Goal: Task Accomplishment & Management: Use online tool/utility

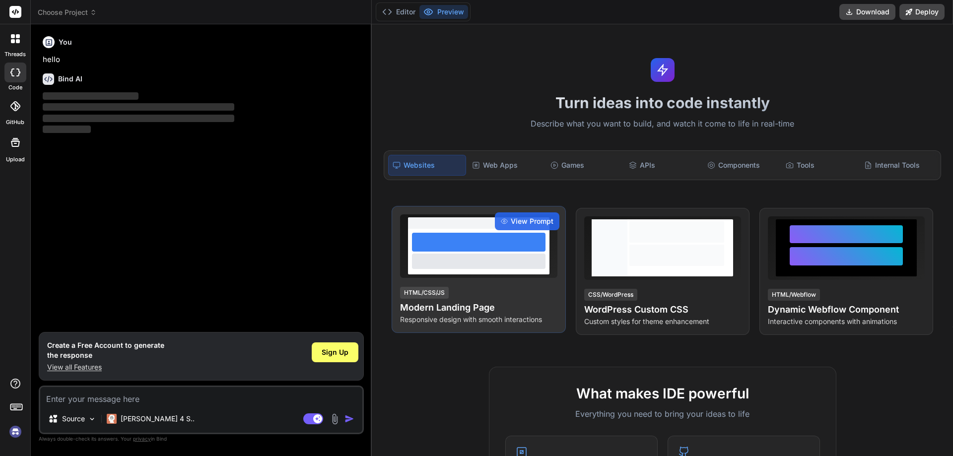
click at [448, 244] on div at bounding box center [479, 242] width 134 height 19
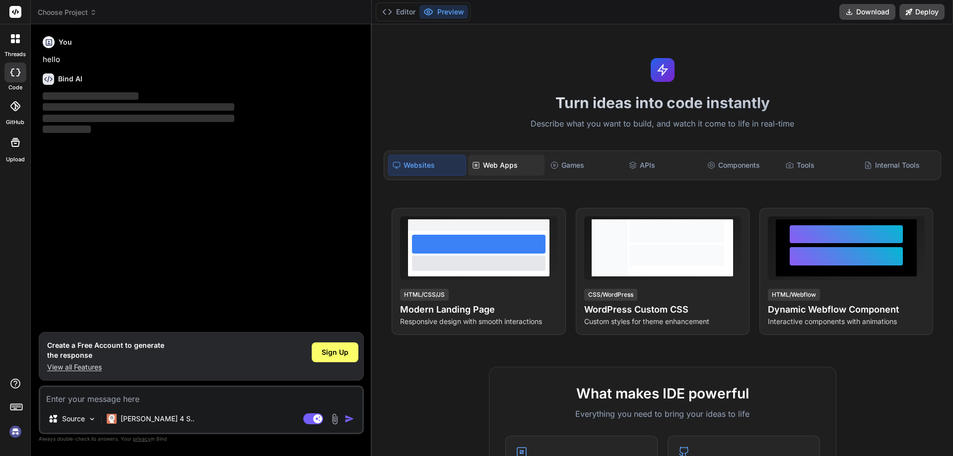
click at [512, 168] on div "Web Apps" at bounding box center [506, 165] width 76 height 21
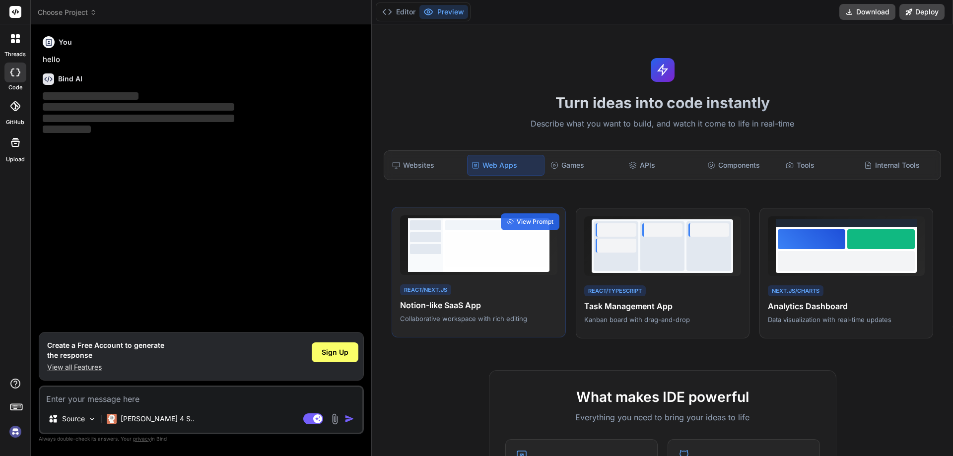
click at [486, 240] on div at bounding box center [496, 249] width 102 height 35
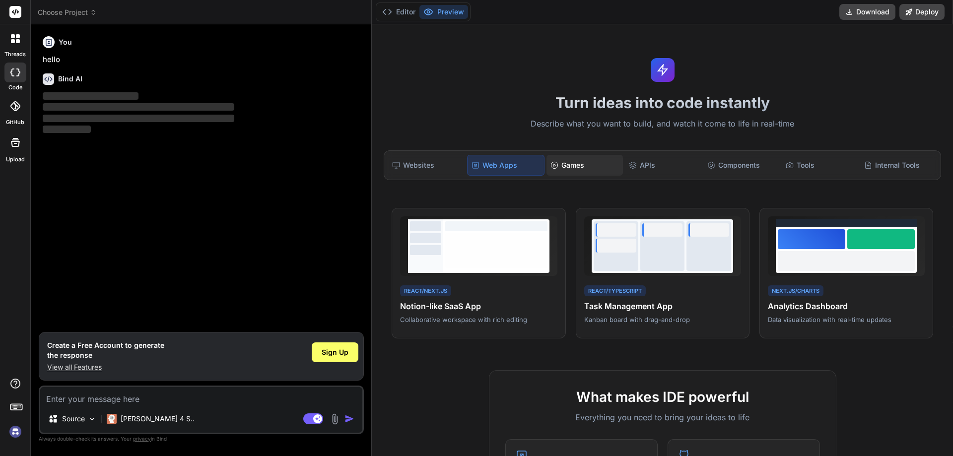
click at [568, 164] on div "Games" at bounding box center [585, 165] width 76 height 21
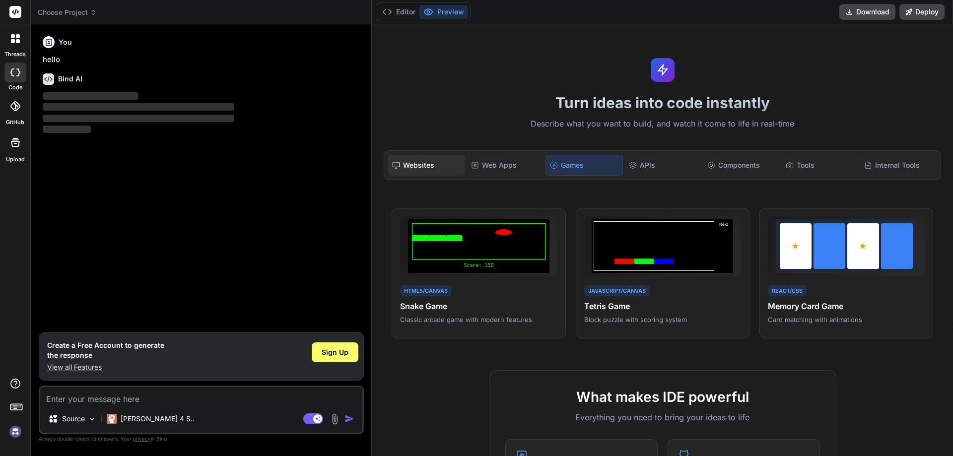
click at [440, 165] on div "Websites" at bounding box center [426, 165] width 76 height 21
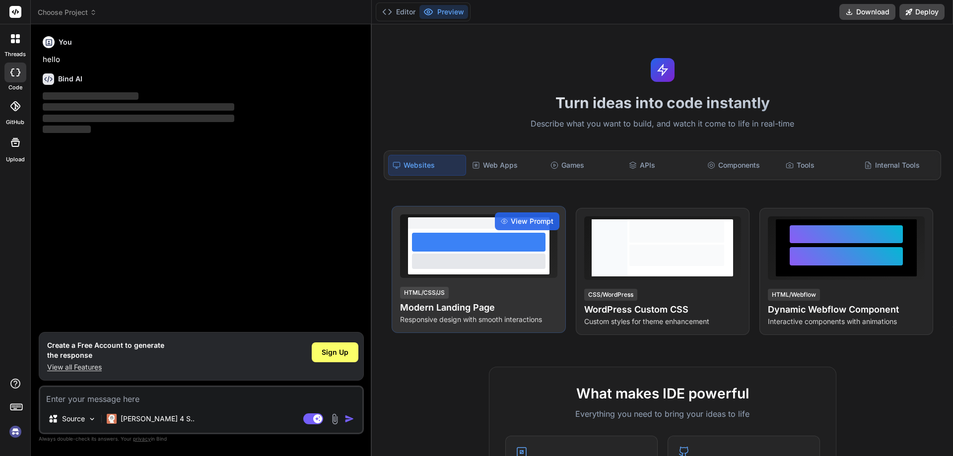
click at [484, 259] on div at bounding box center [479, 261] width 134 height 15
click at [463, 296] on div "HTML/CSS/JS Modern Landing Page Responsive design with smooth interactions" at bounding box center [478, 305] width 157 height 39
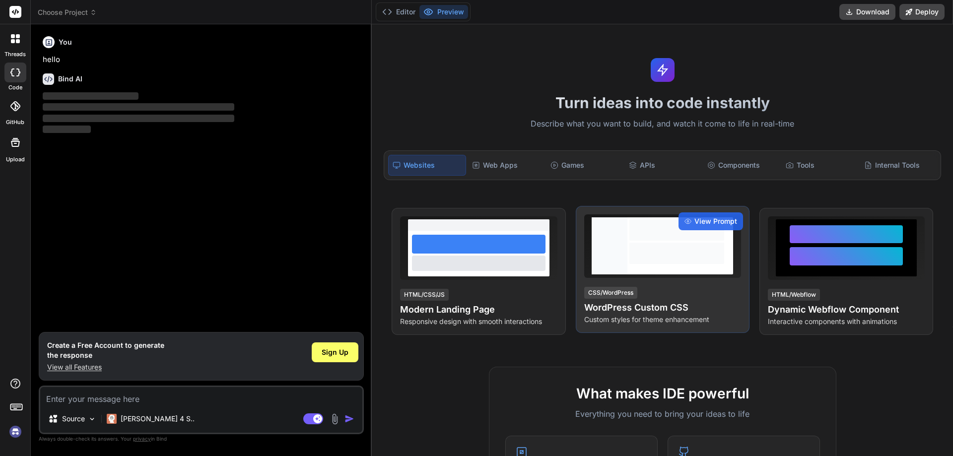
click at [619, 278] on div at bounding box center [662, 246] width 157 height 64
click at [632, 262] on div at bounding box center [676, 253] width 95 height 21
click at [705, 220] on span "View Prompt" at bounding box center [716, 221] width 43 height 10
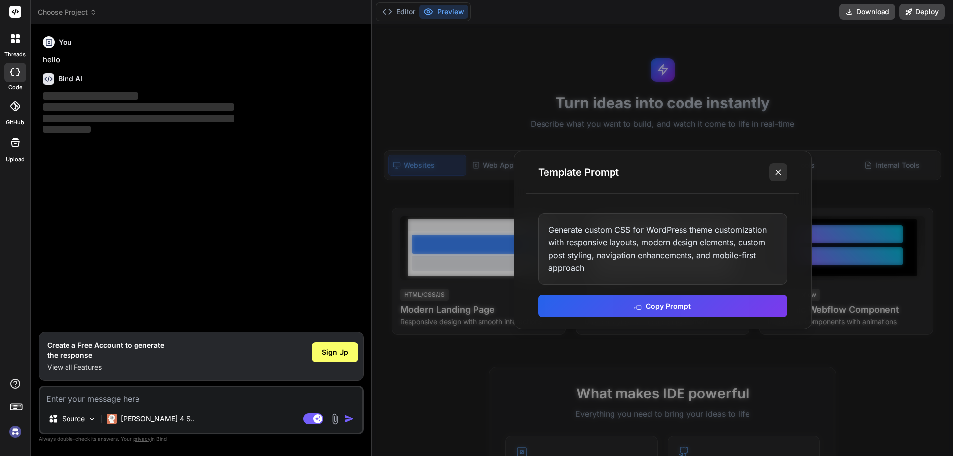
click at [779, 174] on line at bounding box center [778, 172] width 5 height 5
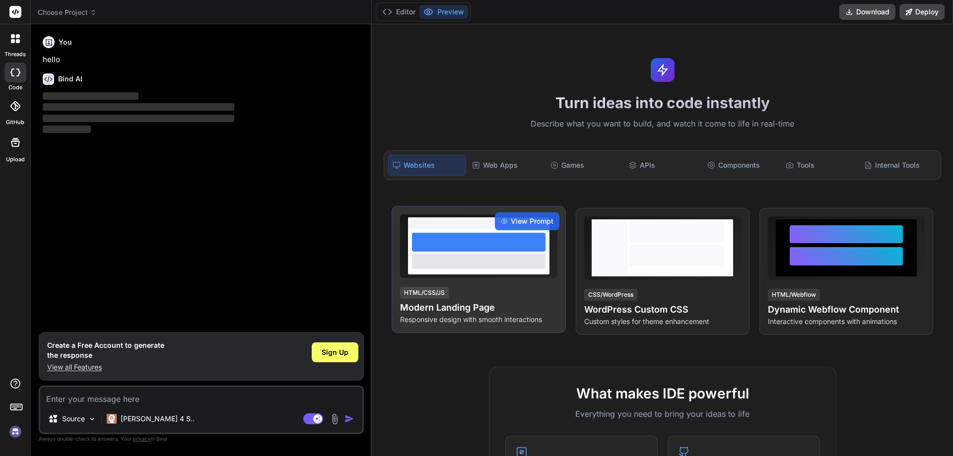
click at [515, 237] on div at bounding box center [479, 242] width 134 height 19
click at [525, 218] on span "View Prompt" at bounding box center [532, 221] width 43 height 10
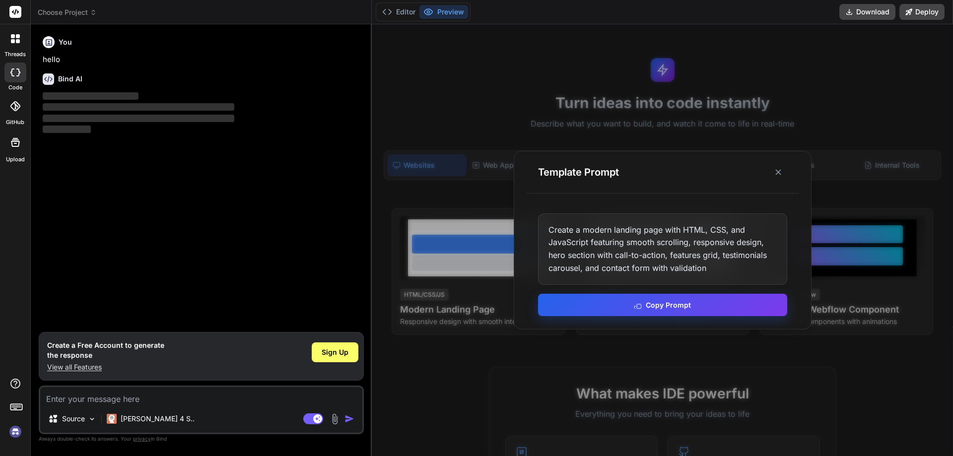
click at [643, 298] on button "Copy Prompt" at bounding box center [662, 305] width 249 height 22
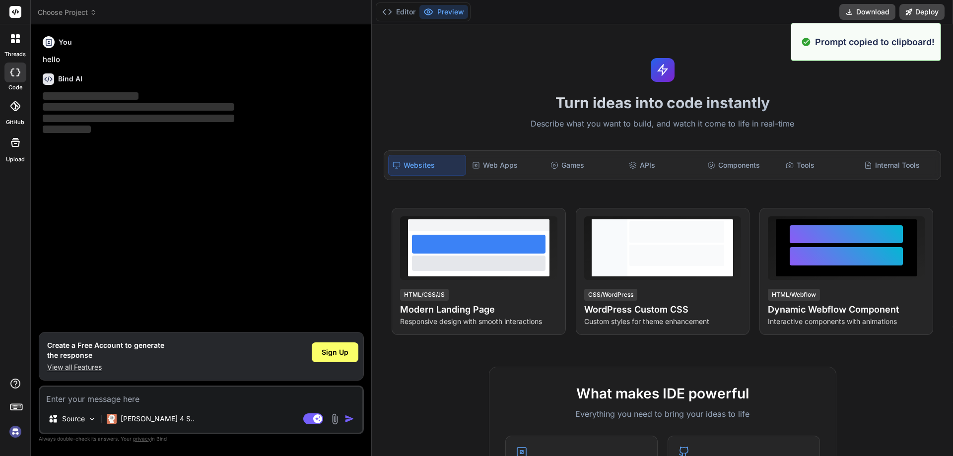
click at [251, 205] on div "You hello Bind AI ‌ ‌ ‌ ‌" at bounding box center [202, 182] width 323 height 300
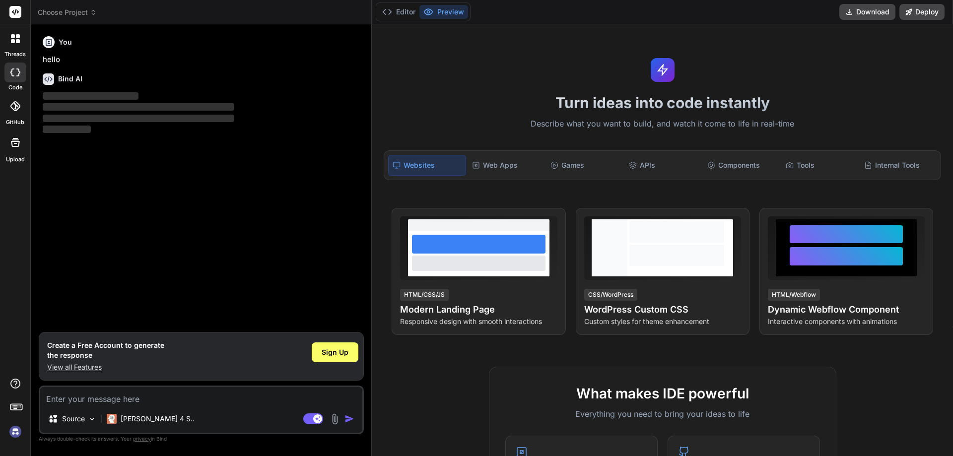
click at [13, 43] on div at bounding box center [15, 38] width 21 height 21
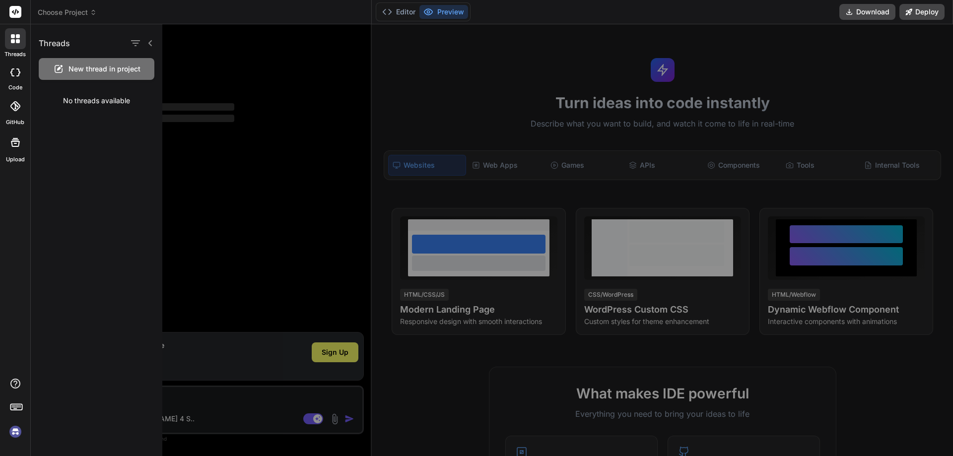
click at [78, 72] on span "New thread in project" at bounding box center [105, 69] width 72 height 10
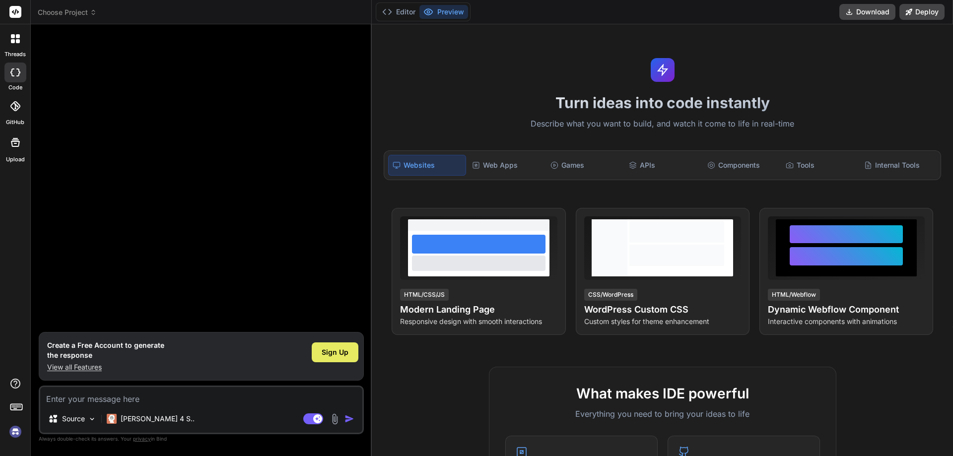
click at [326, 352] on span "Sign Up" at bounding box center [335, 353] width 27 height 10
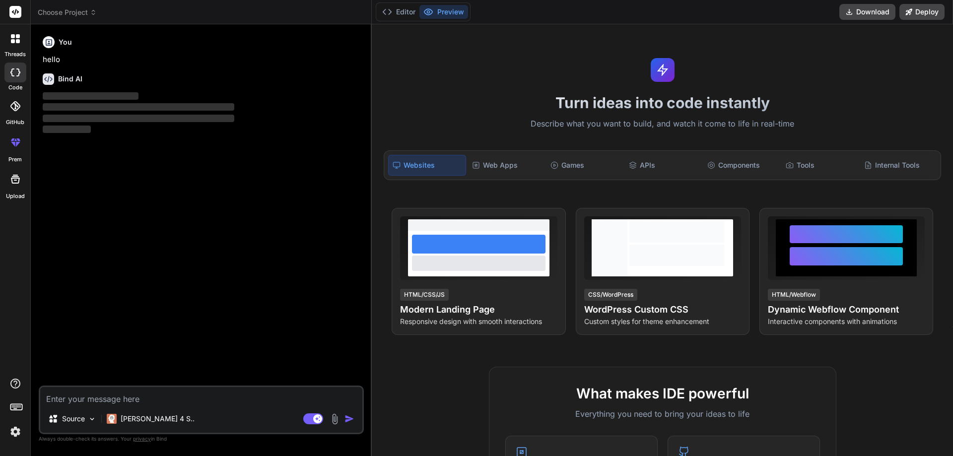
click at [17, 43] on div at bounding box center [15, 38] width 21 height 21
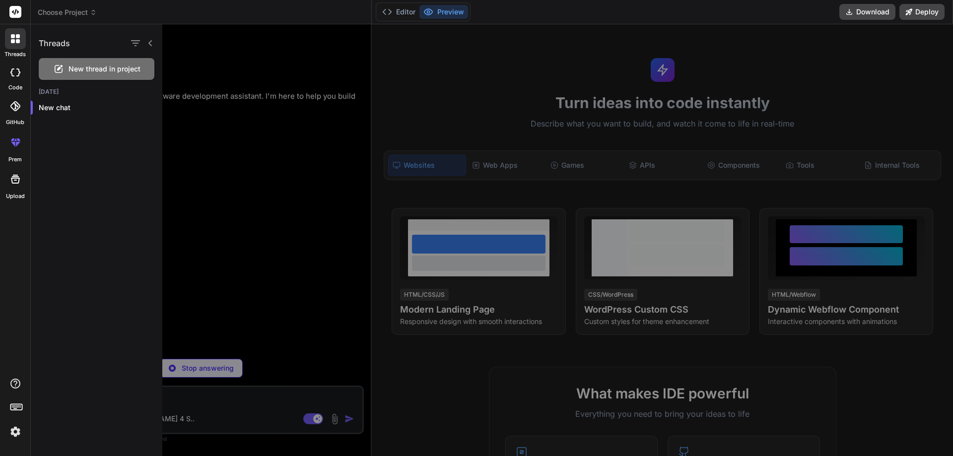
click at [19, 72] on icon at bounding box center [18, 73] width 4 height 8
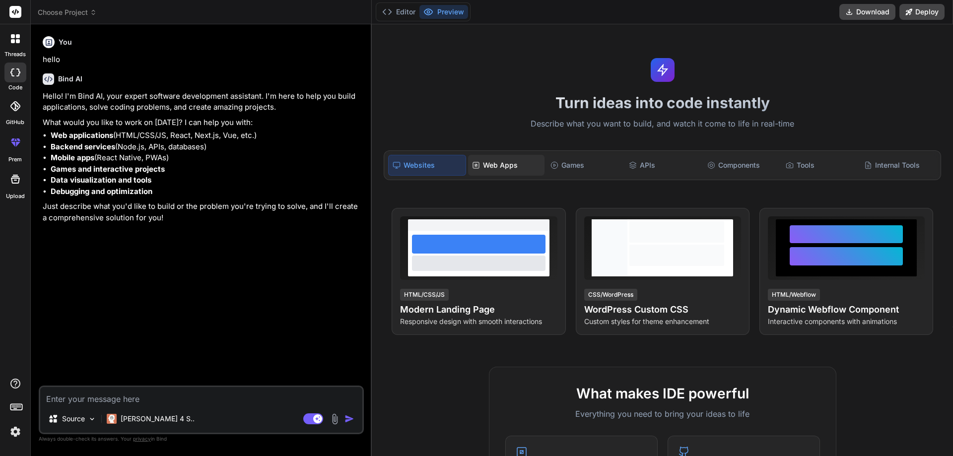
click at [505, 165] on div "Web Apps" at bounding box center [506, 165] width 76 height 21
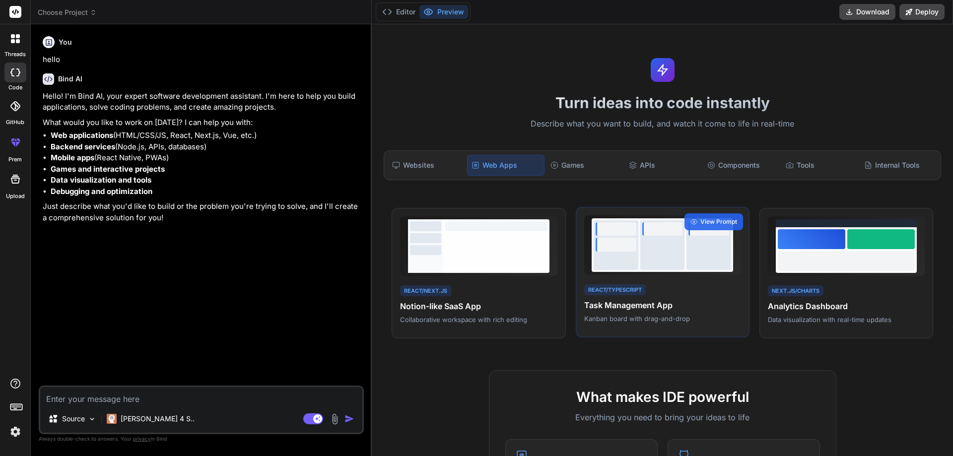
click at [674, 306] on h4 "Task Management App" at bounding box center [662, 305] width 157 height 12
click at [685, 248] on div at bounding box center [662, 245] width 141 height 54
click at [644, 243] on div at bounding box center [662, 245] width 45 height 50
click at [697, 221] on icon at bounding box center [694, 221] width 7 height 7
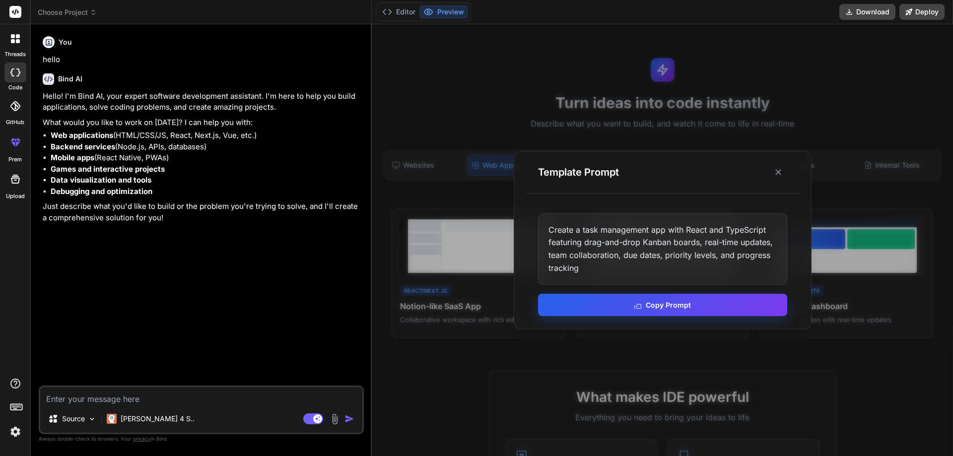
click at [652, 297] on button "Copy Prompt" at bounding box center [662, 305] width 249 height 22
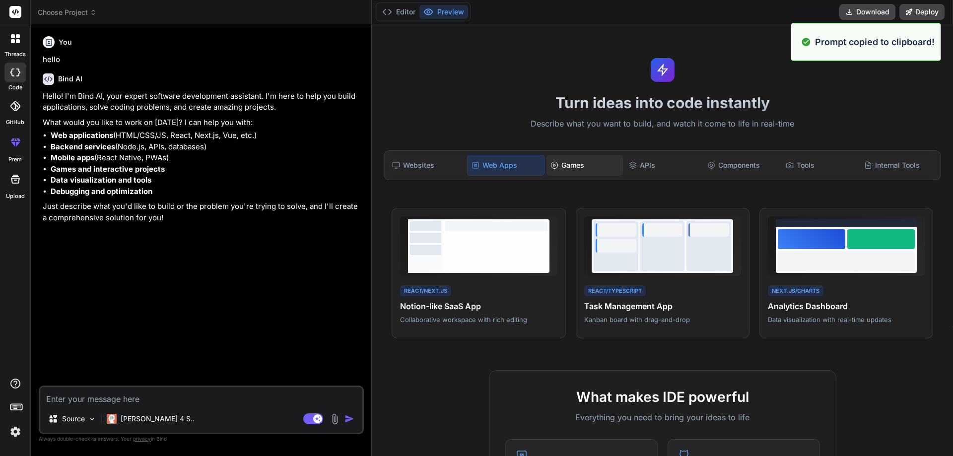
click at [582, 167] on div "Games" at bounding box center [585, 165] width 76 height 21
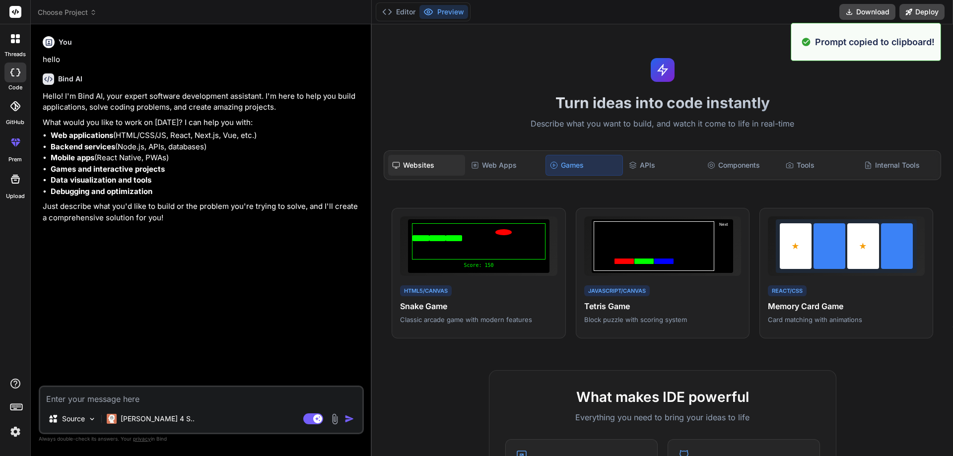
click at [397, 172] on div "Websites" at bounding box center [426, 165] width 76 height 21
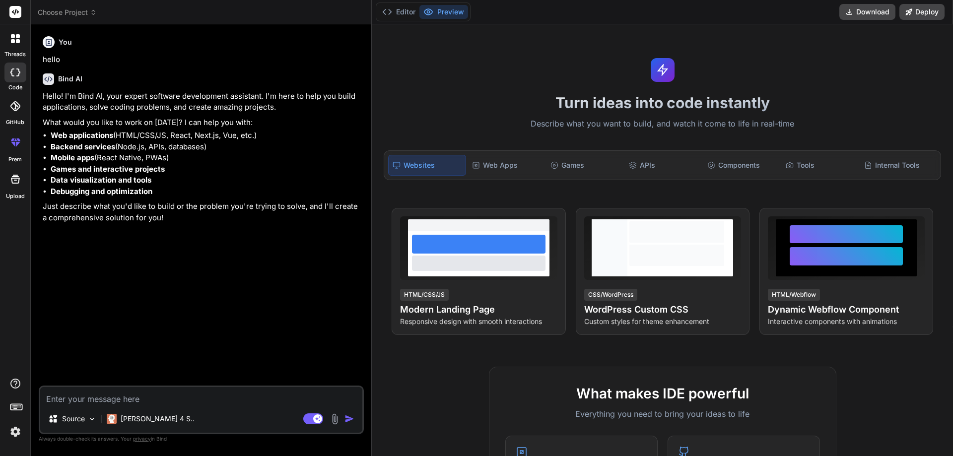
click at [212, 180] on li "Data visualization and tools" at bounding box center [206, 180] width 311 height 11
click at [85, 417] on p "Source" at bounding box center [73, 419] width 23 height 10
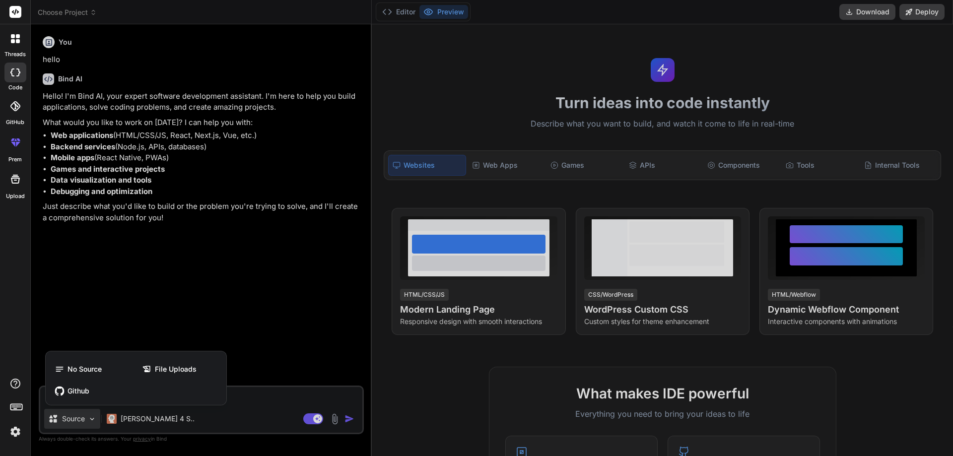
click at [260, 398] on div at bounding box center [476, 228] width 953 height 456
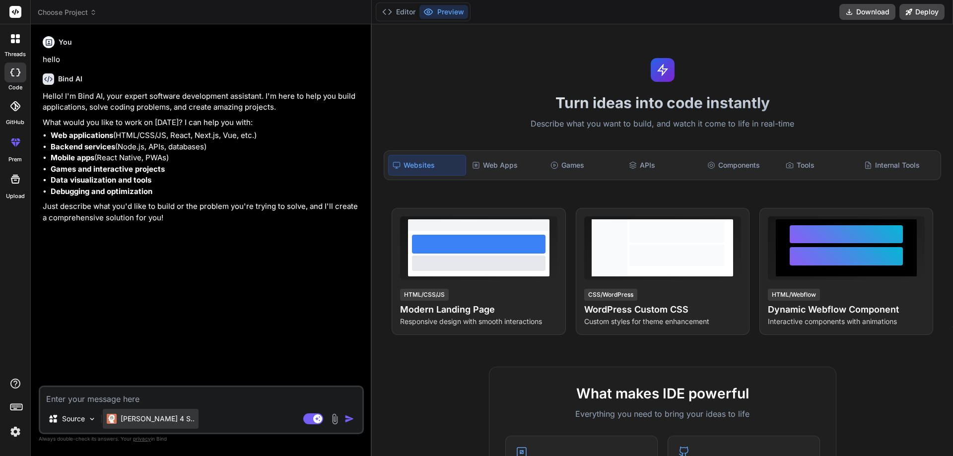
click at [153, 420] on p "Claude 4 S.." at bounding box center [158, 419] width 74 height 10
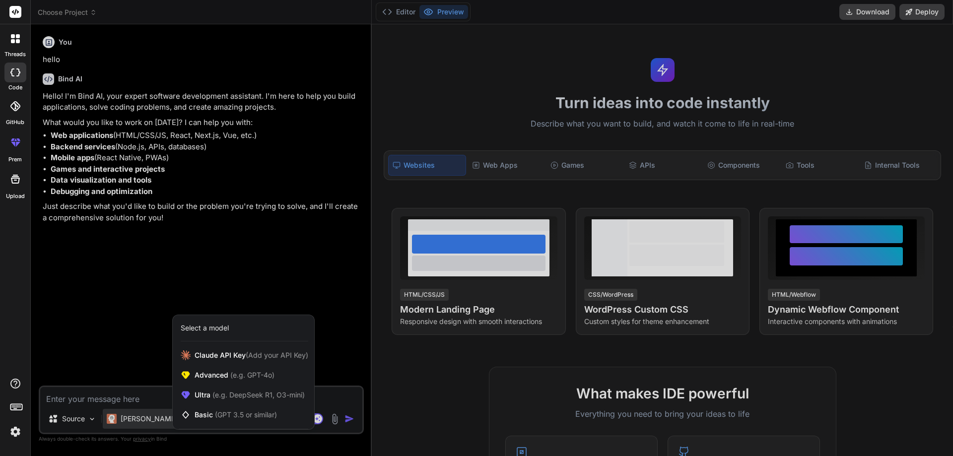
click at [341, 258] on div at bounding box center [476, 228] width 953 height 456
type textarea "x"
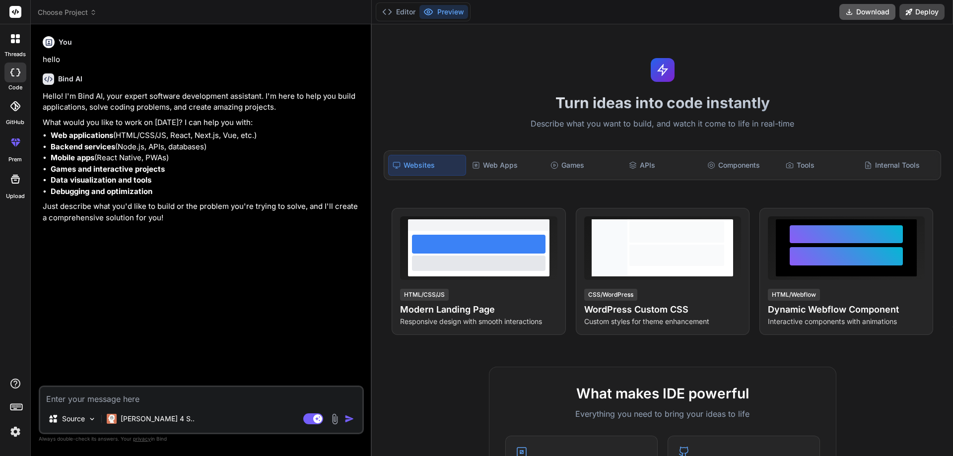
click at [863, 15] on button "Download" at bounding box center [867, 12] width 56 height 16
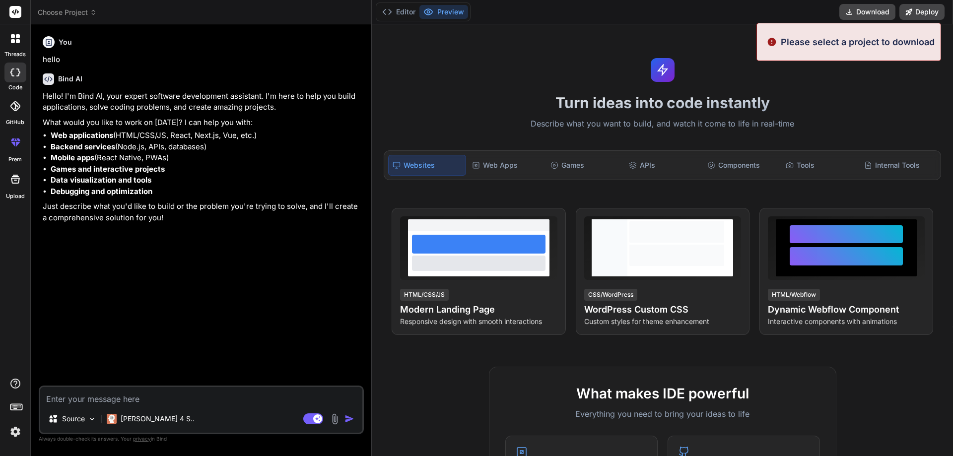
click at [711, 49] on div "Turn ideas into code instantly Describe what you want to build, and watch it co…" at bounding box center [662, 240] width 581 height 432
click at [602, 106] on h1 "Turn ideas into code instantly" at bounding box center [662, 103] width 569 height 18
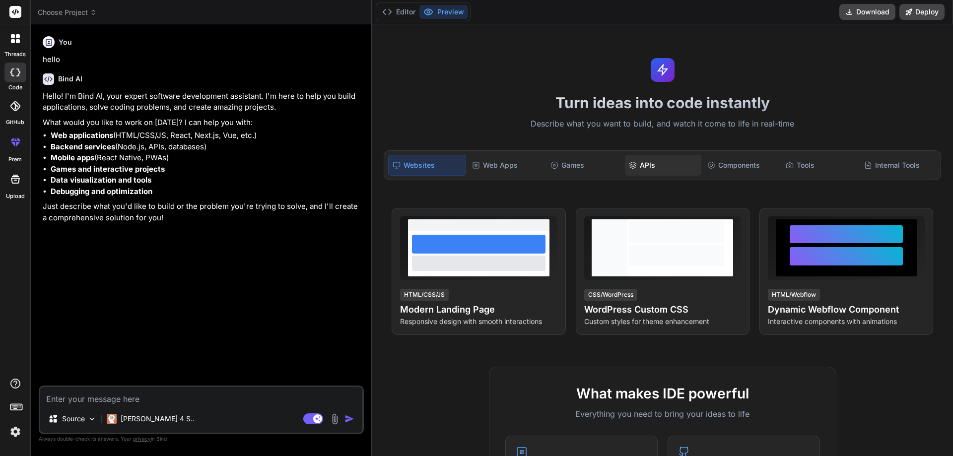
click at [644, 165] on div "APIs" at bounding box center [663, 165] width 76 height 21
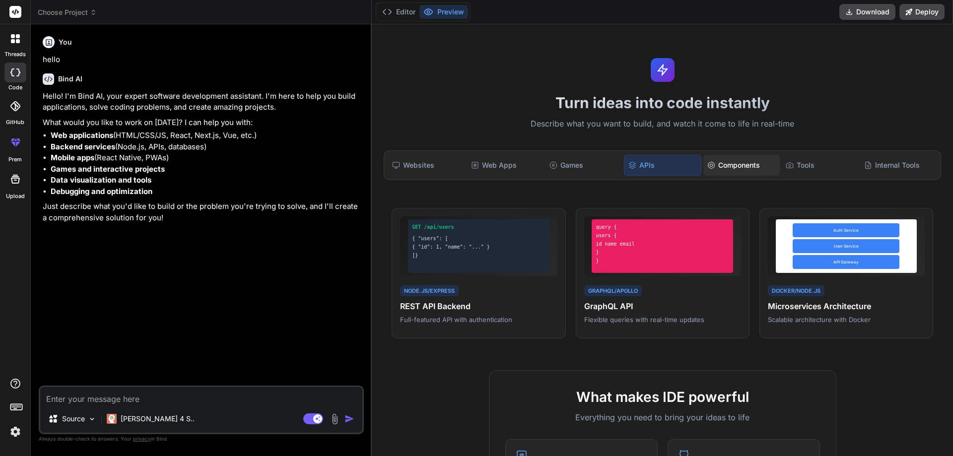
click at [741, 169] on div "Components" at bounding box center [741, 165] width 76 height 21
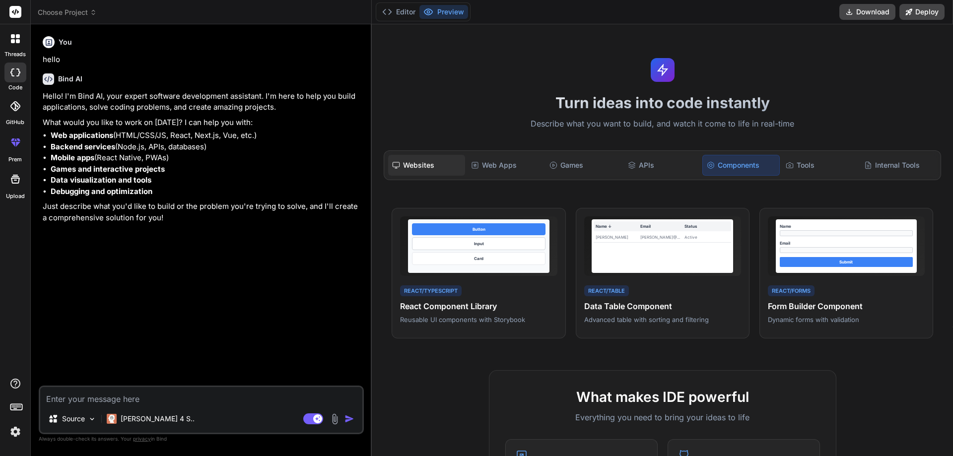
click at [432, 164] on div "Websites" at bounding box center [426, 165] width 76 height 21
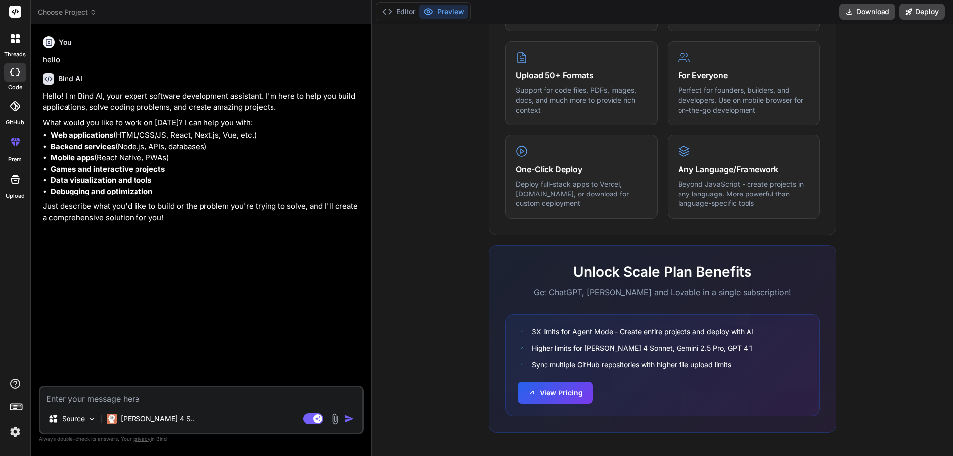
scroll to position [490, 0]
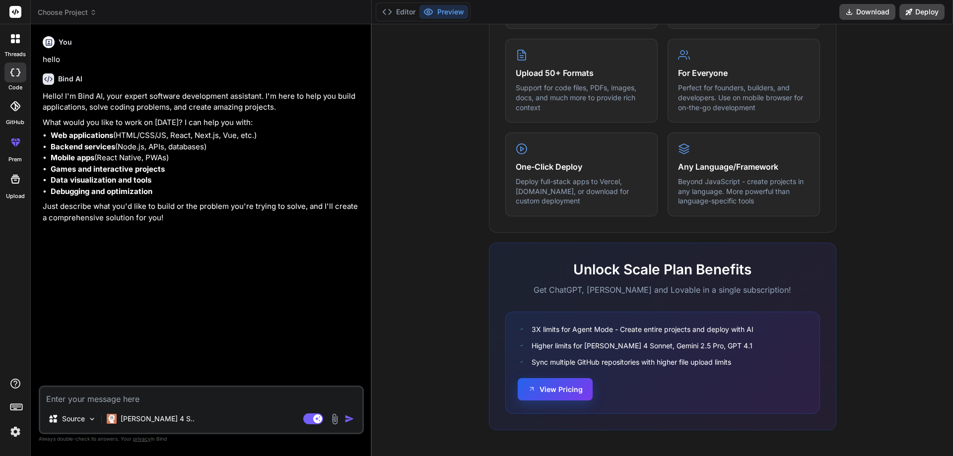
click at [547, 385] on button "View Pricing" at bounding box center [555, 389] width 75 height 22
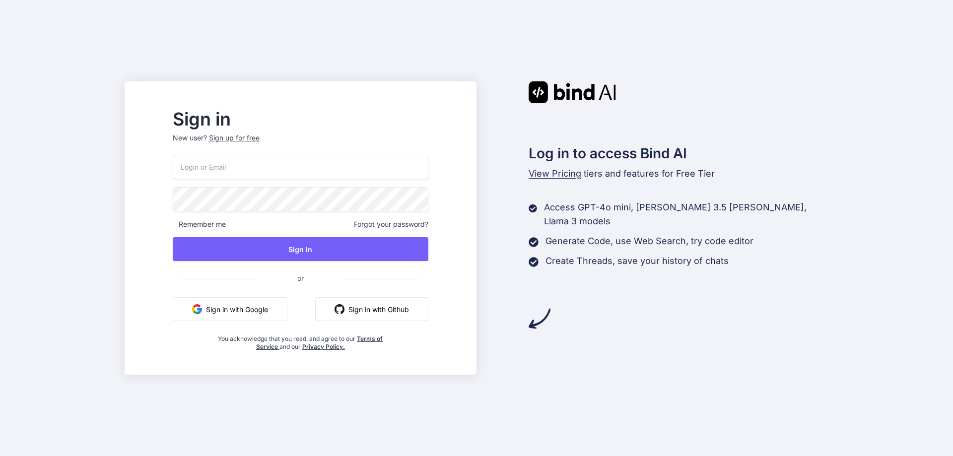
click at [265, 306] on button "Sign in with Google" at bounding box center [230, 309] width 115 height 24
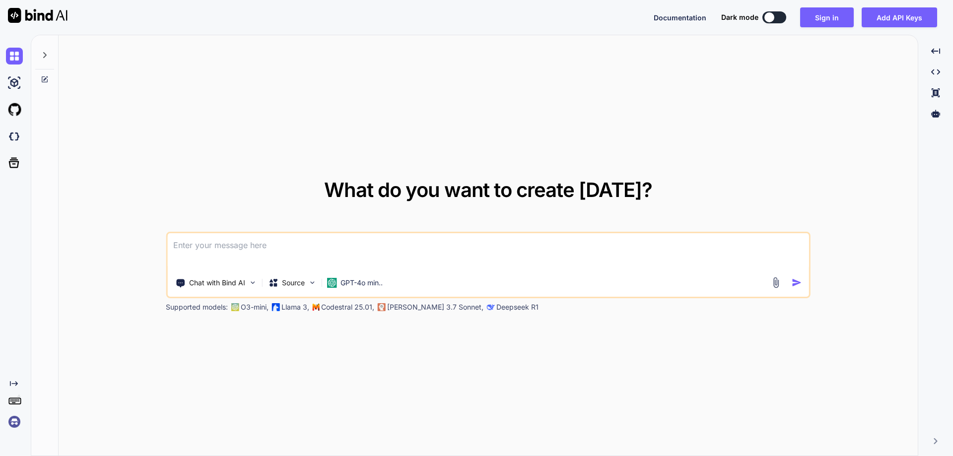
click at [364, 252] on textarea at bounding box center [488, 251] width 642 height 37
paste textarea
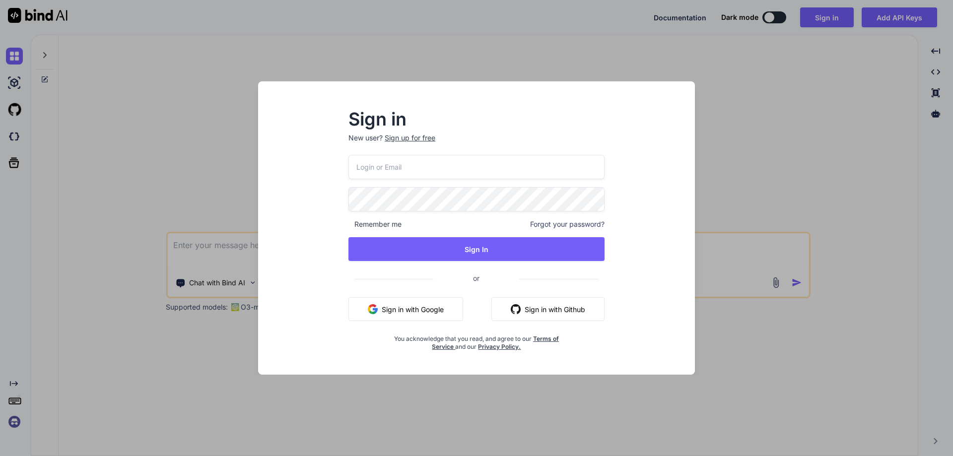
click at [431, 306] on button "Sign in with Google" at bounding box center [406, 309] width 115 height 24
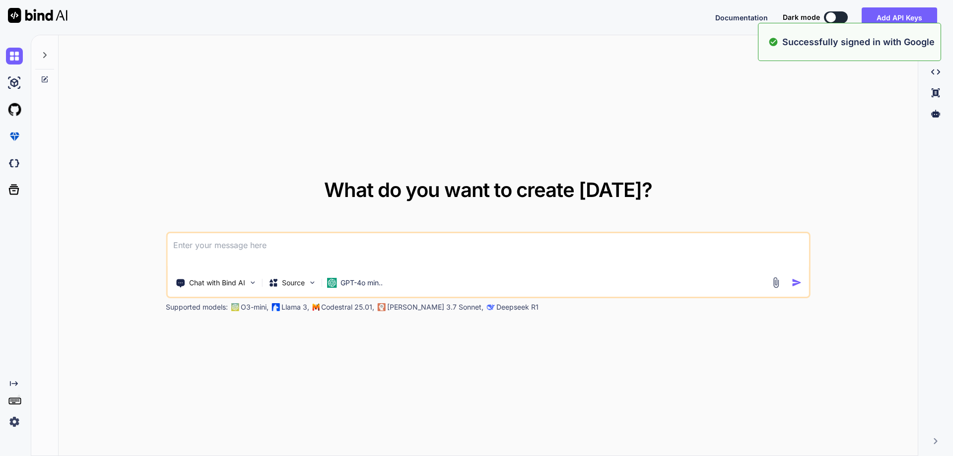
click at [413, 252] on textarea at bounding box center [488, 251] width 642 height 37
paste textarea "ระบบลาออนไลน์ถูกสร้างขึ้นแล้วพร้อมคุณสมบัติครบถ้วน รองรับการจัดการวันลา การอนุม…"
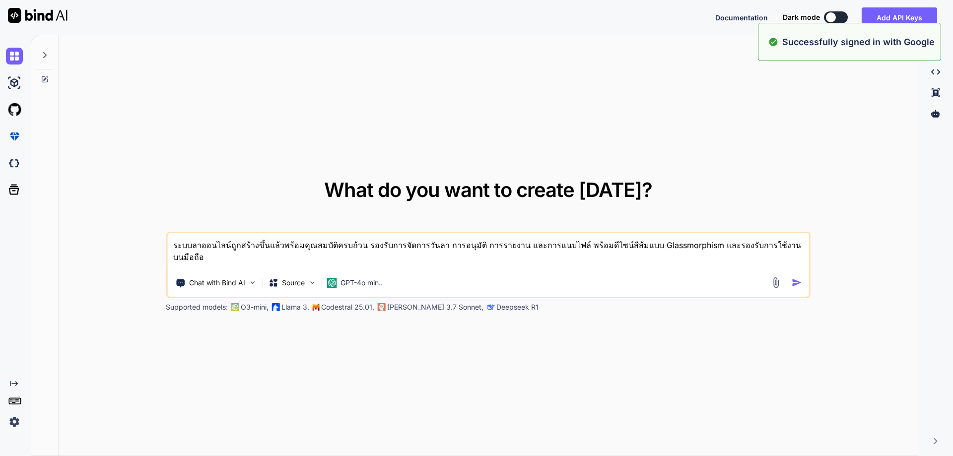
type textarea "ระบบลาออนไลน์ถูกสร้างขึ้นแล้วพร้อมคุณสมบัติครบถ้วน รองรับการจัดการวันลา การอนุม…"
click at [794, 284] on img "button" at bounding box center [797, 283] width 10 height 10
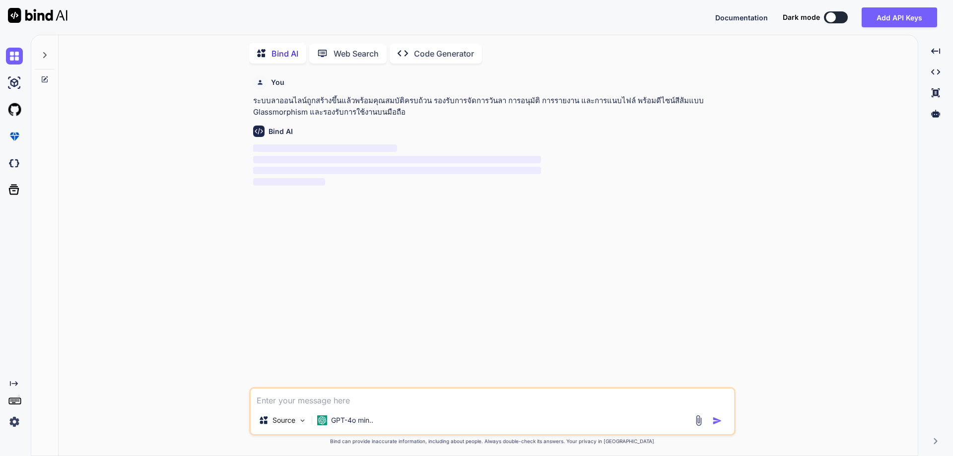
scroll to position [4, 0]
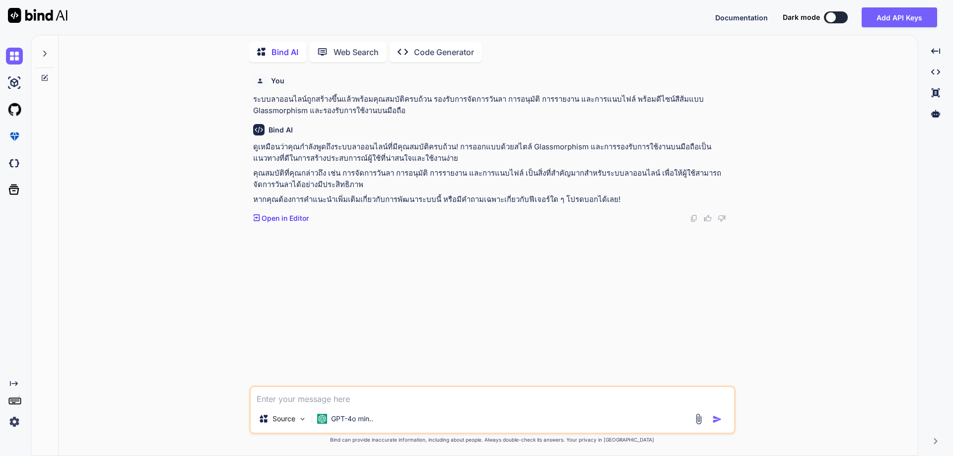
click at [291, 217] on p "Open in Editor" at bounding box center [285, 218] width 47 height 10
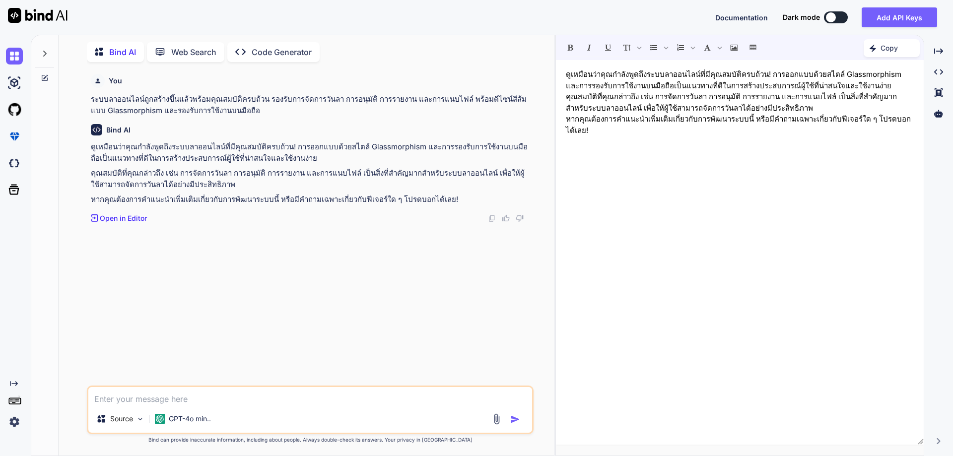
click at [187, 394] on textarea at bounding box center [310, 396] width 444 height 18
paste textarea "ระบบลาออนไลน์ถูกสร้างขึ้นแล้วพร้อมคุณสมบัติครบถ้วน รองรับการจัดการวันลา การอนุม…"
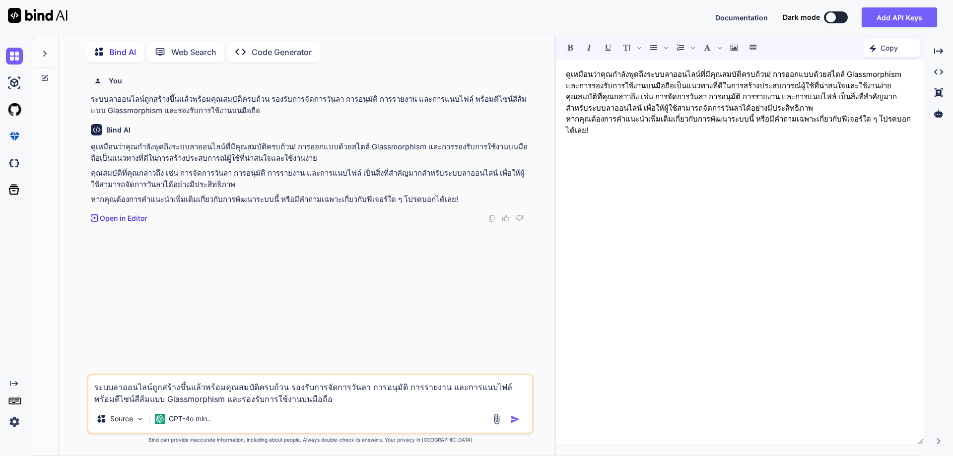
click at [281, 395] on textarea "ระบบลาออนไลน์ถูกสร้างขึ้นแล้วพร้อมคุณสมบัติครบถ้วน รองรับการจัดการวันลา การอนุม…" at bounding box center [310, 390] width 444 height 30
paste textarea "ัฒนา Web App ระบบลาออนไลน์ PHP 7 และ MySQL • Strucre • ER diagram • ผู้ใช้มี 2 …"
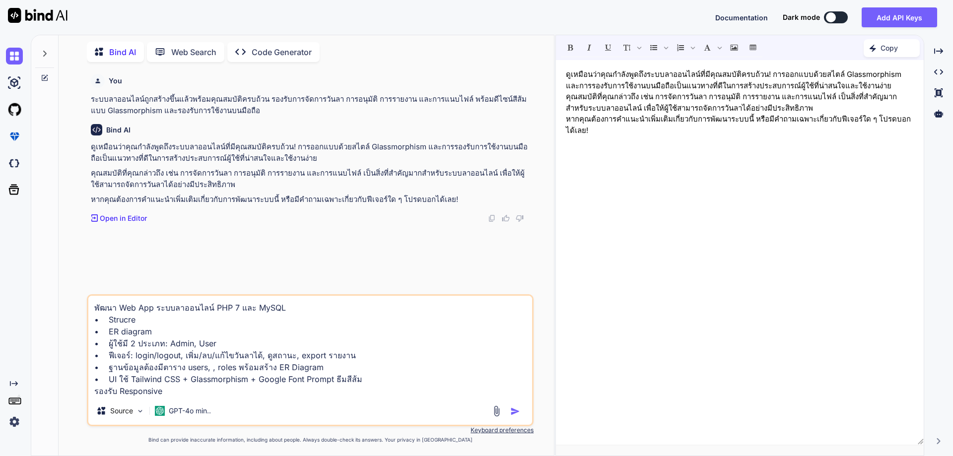
type textarea "พัฒนา Web App ระบบลาออนไลน์ PHP 7 และ MySQL • Strucre • ER diagram • ผู้ใช้มี 2…"
click at [521, 412] on button "button" at bounding box center [517, 412] width 14 height 10
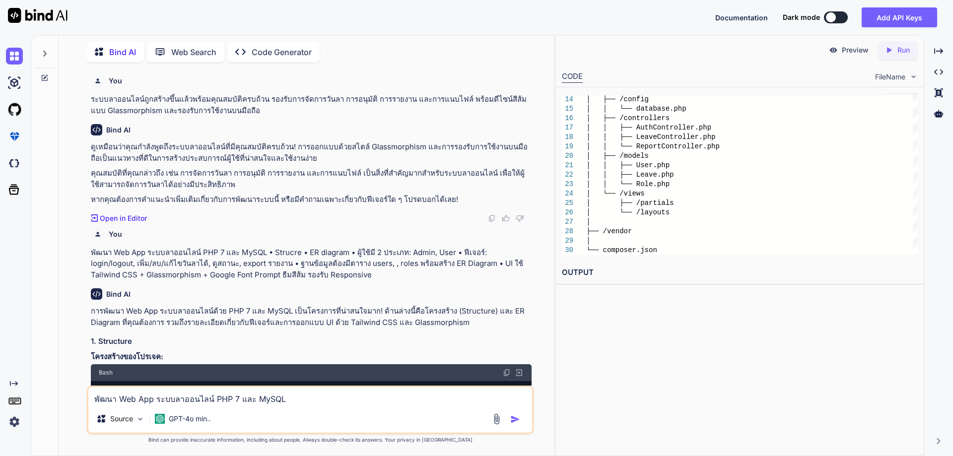
scroll to position [1036, 0]
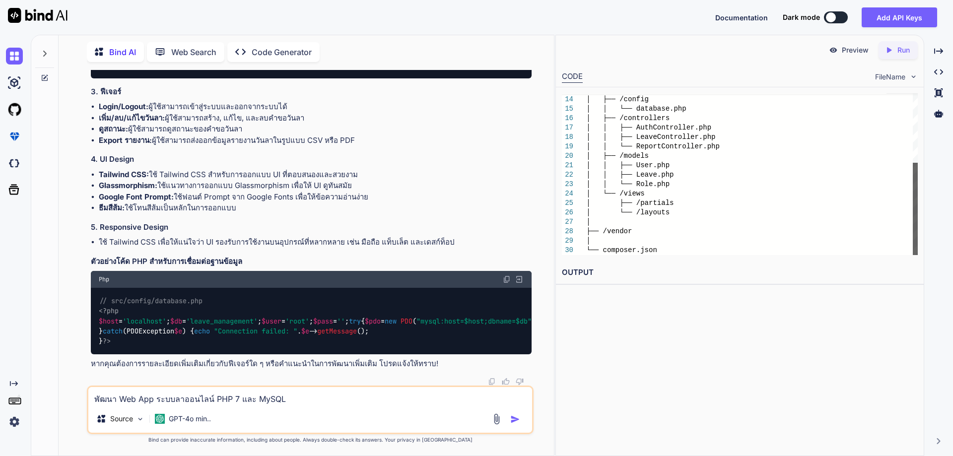
click at [918, 232] on div at bounding box center [915, 209] width 5 height 92
click at [899, 49] on p "Run" at bounding box center [904, 50] width 12 height 10
click at [189, 50] on p "Web Search" at bounding box center [193, 52] width 45 height 12
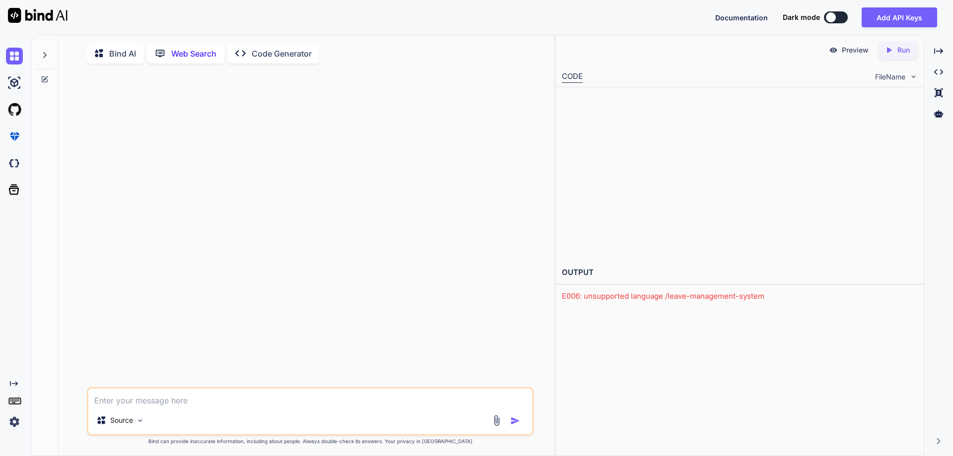
scroll to position [4, 0]
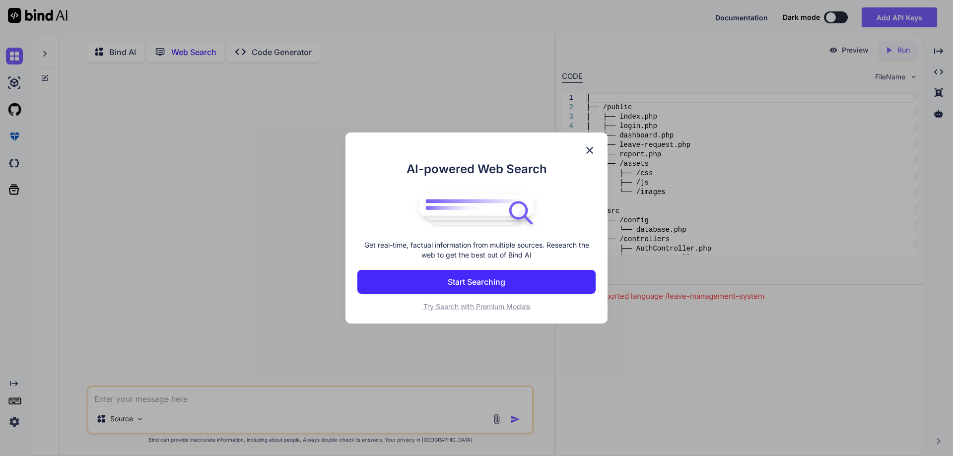
click at [593, 146] on img at bounding box center [590, 150] width 12 height 12
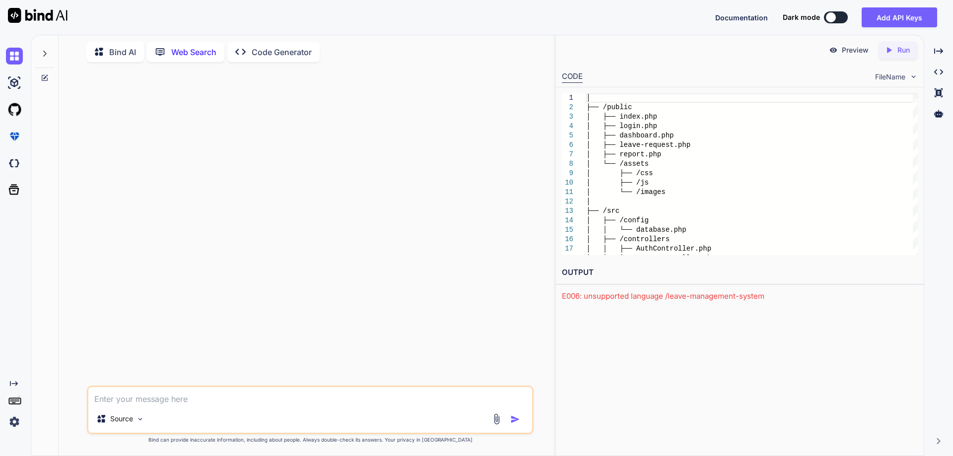
click at [265, 48] on p "Code Generator" at bounding box center [282, 52] width 60 height 12
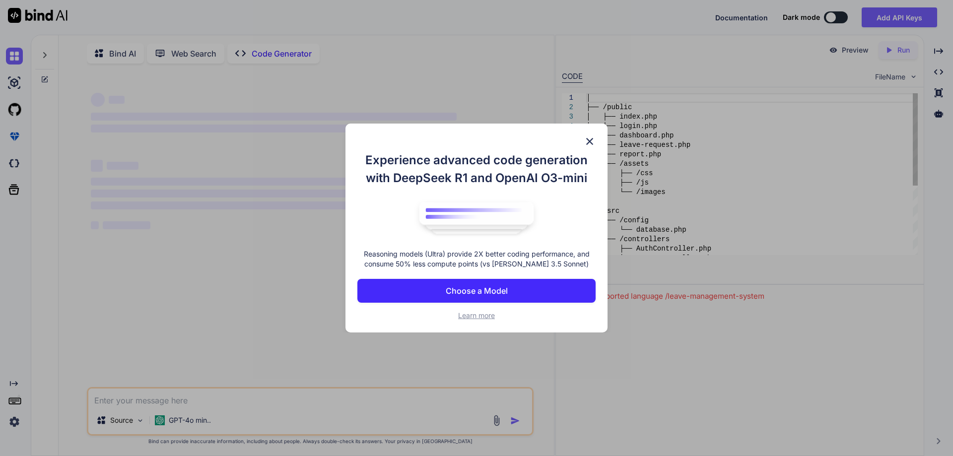
click at [468, 240] on img at bounding box center [476, 218] width 129 height 43
click at [451, 297] on p "Choose a Model" at bounding box center [477, 291] width 62 height 12
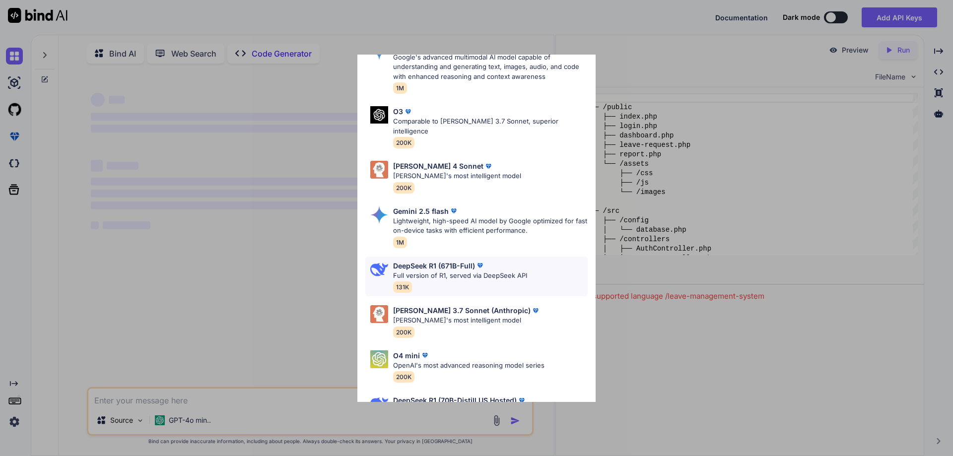
scroll to position [85, 0]
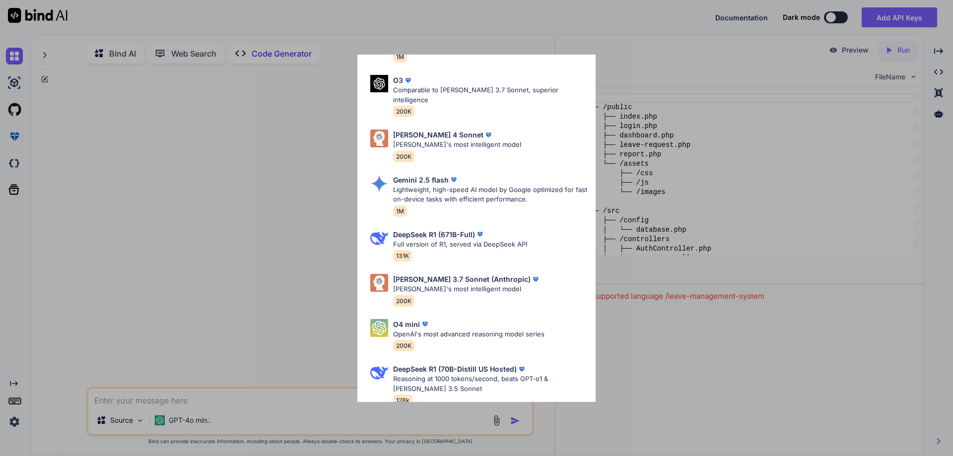
click at [633, 365] on div "Ultra Models Gemini 2.5 Pro Google's advanced multimodal AI model capable of un…" at bounding box center [476, 228] width 953 height 456
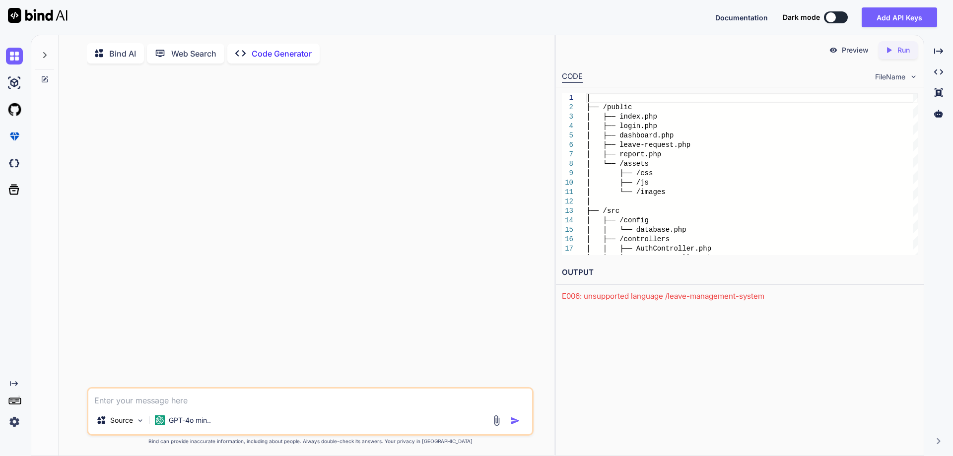
click at [841, 18] on button at bounding box center [836, 17] width 24 height 12
click at [837, 17] on button at bounding box center [836, 17] width 24 height 12
click at [12, 79] on img at bounding box center [14, 82] width 17 height 17
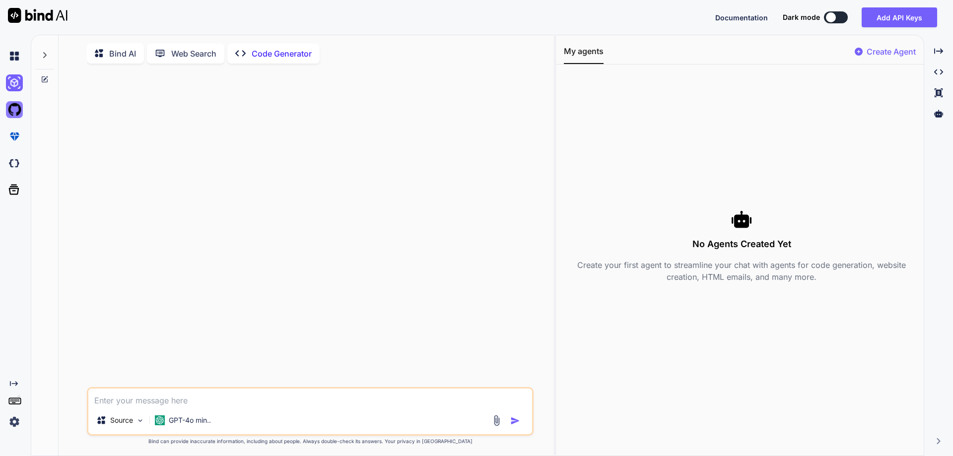
click at [11, 110] on img at bounding box center [14, 109] width 17 height 17
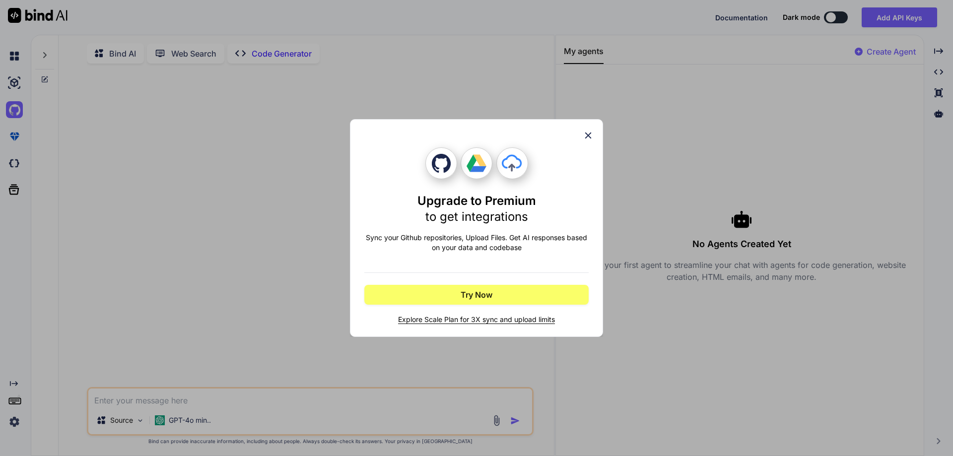
click at [589, 136] on icon at bounding box center [588, 136] width 6 height 6
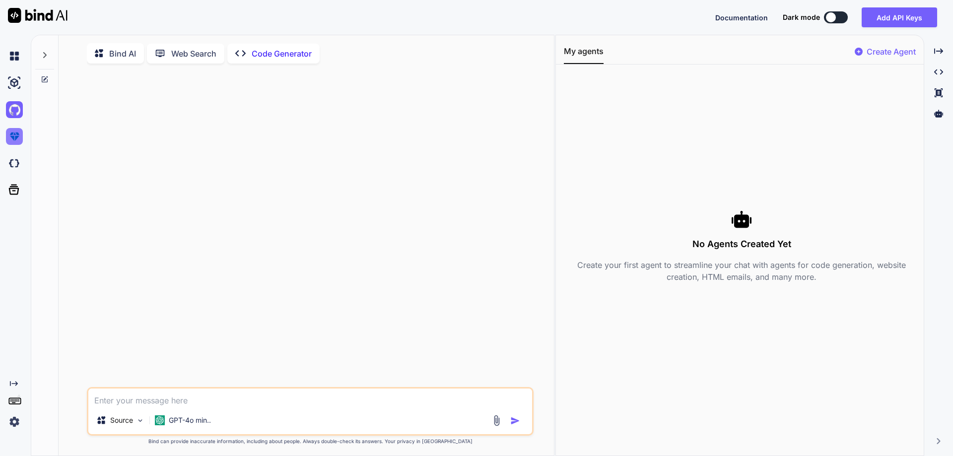
click at [12, 139] on img at bounding box center [14, 136] width 17 height 17
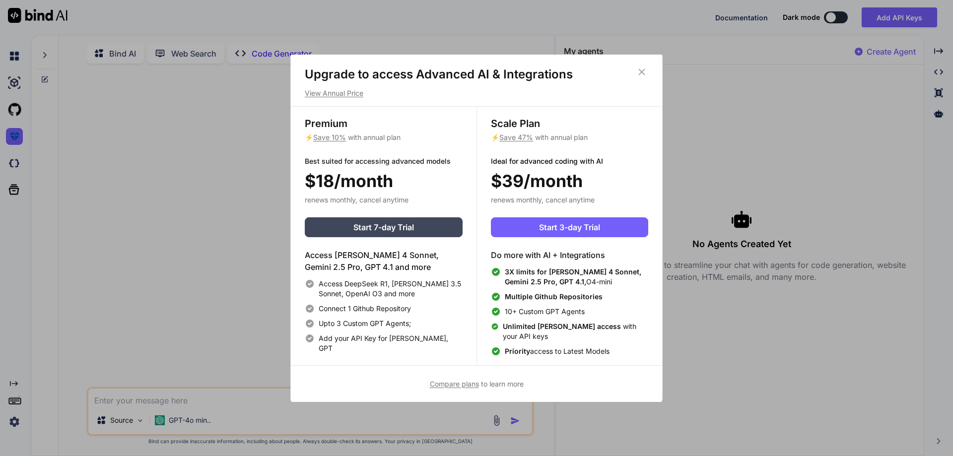
scroll to position [4, 0]
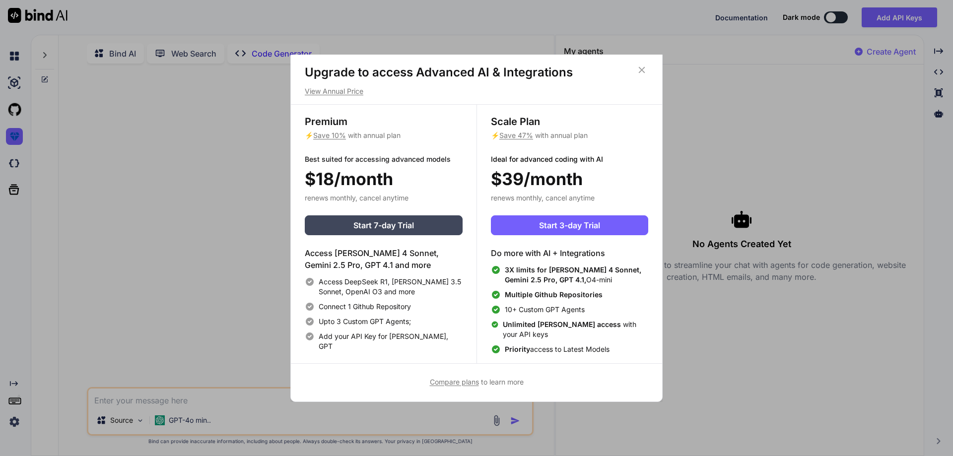
click at [641, 67] on icon at bounding box center [641, 70] width 11 height 11
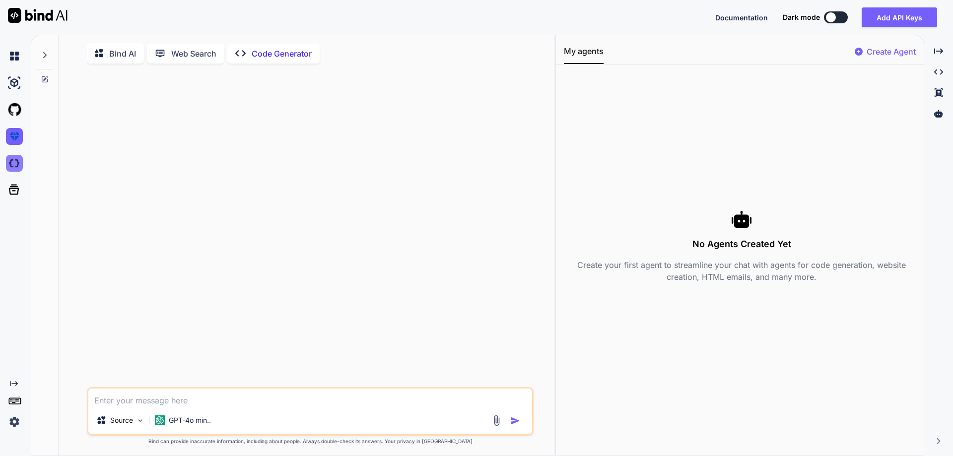
click at [9, 164] on img at bounding box center [14, 163] width 17 height 17
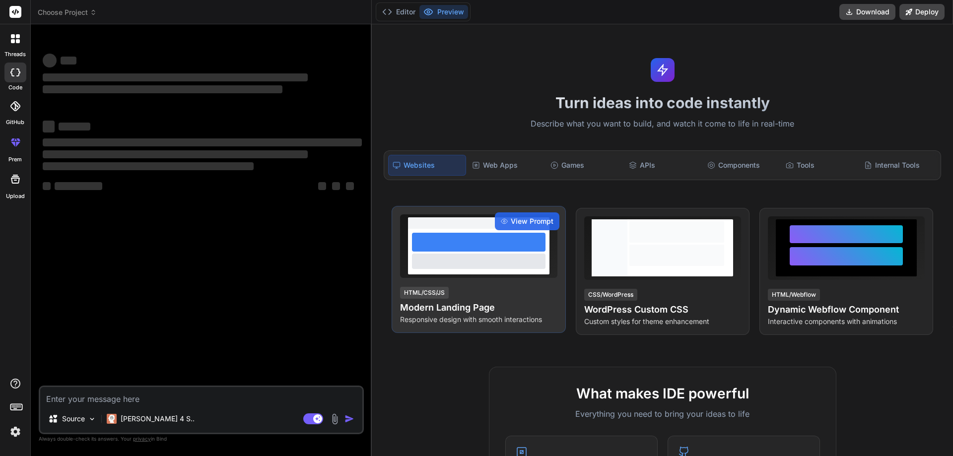
click at [474, 250] on div at bounding box center [479, 242] width 134 height 19
click at [512, 216] on span "View Prompt" at bounding box center [532, 221] width 43 height 10
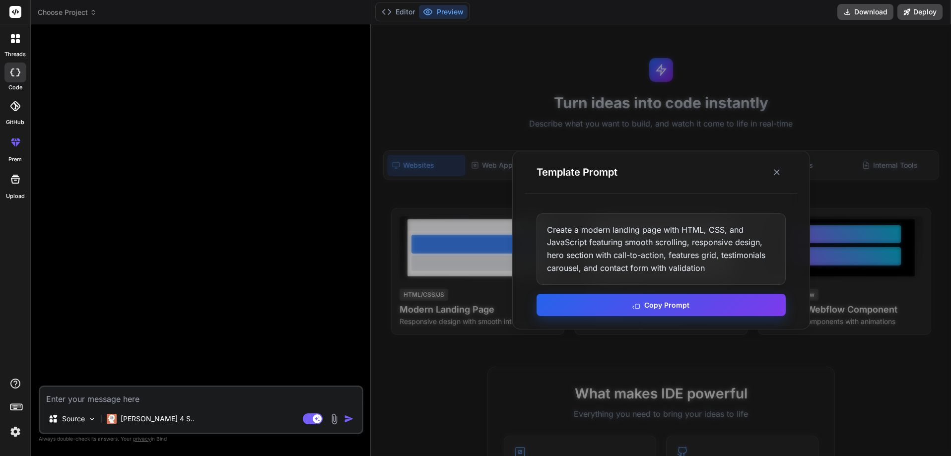
click at [596, 307] on button "Copy Prompt" at bounding box center [661, 305] width 249 height 22
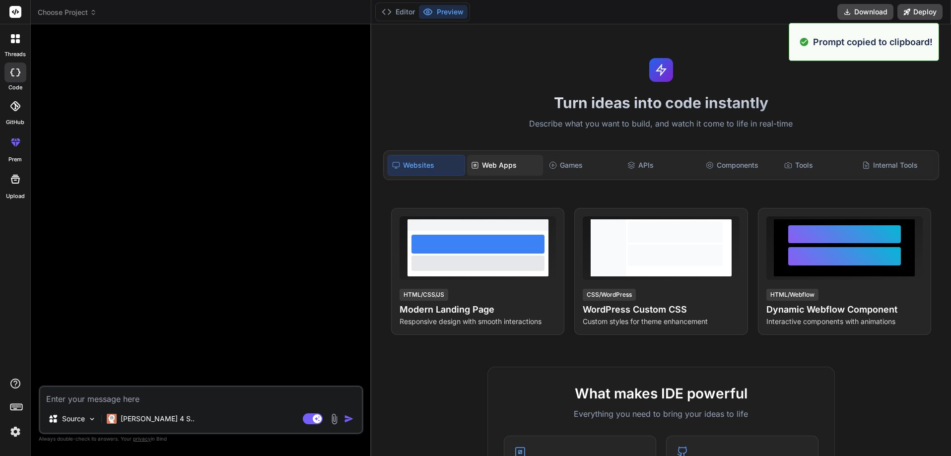
type textarea "x"
click at [492, 157] on div "Web Apps" at bounding box center [505, 165] width 76 height 21
